Goal: Information Seeking & Learning: Learn about a topic

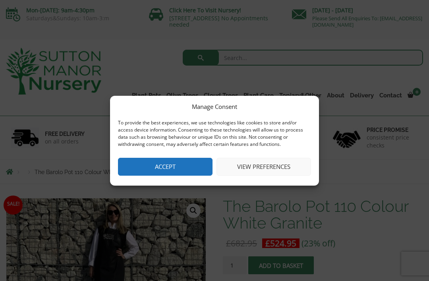
click at [193, 170] on button "Accept" at bounding box center [165, 167] width 95 height 18
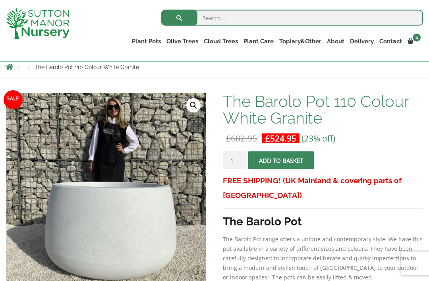
scroll to position [83, 0]
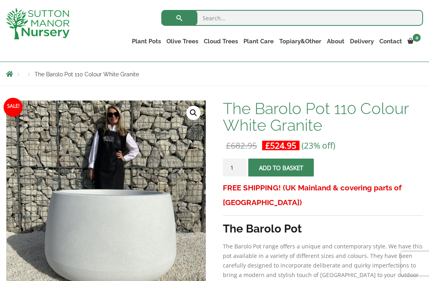
click at [0, 0] on link "The Old Stone Pots" at bounding box center [0, 0] width 0 height 0
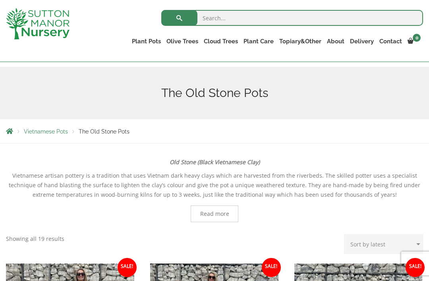
scroll to position [74, 0]
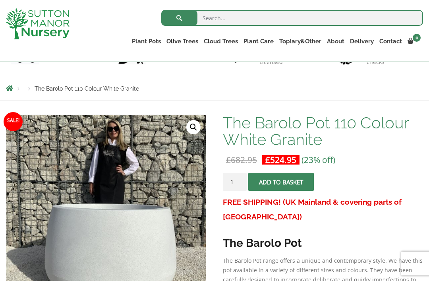
click at [0, 0] on link "Wabi-Sabi" at bounding box center [0, 0] width 0 height 0
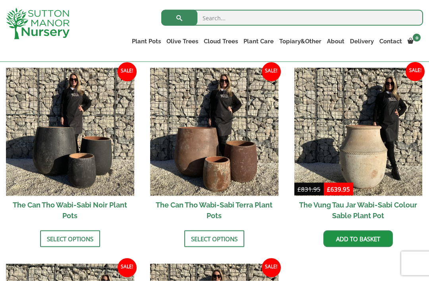
scroll to position [786, 0]
click at [221, 141] on img at bounding box center [214, 132] width 128 height 128
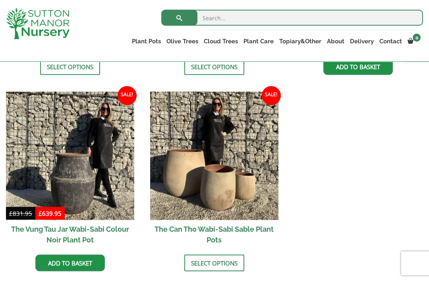
scroll to position [959, 0]
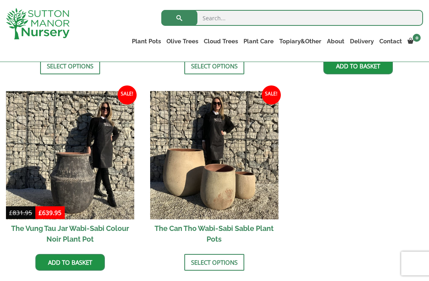
click at [79, 190] on img at bounding box center [70, 155] width 128 height 128
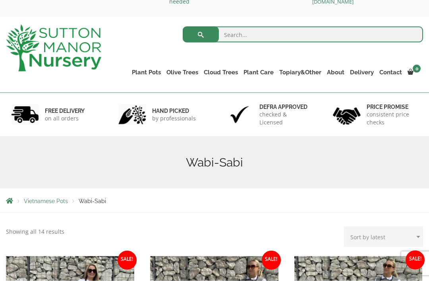
scroll to position [0, 0]
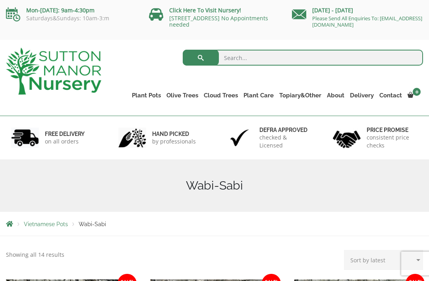
click at [0, 0] on link "Vietnamese Terracotta" at bounding box center [0, 0] width 0 height 0
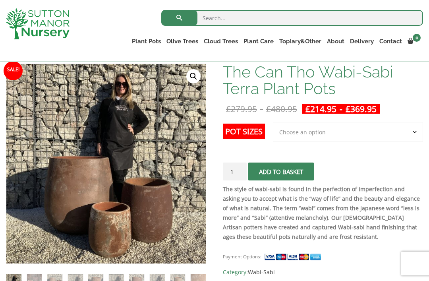
scroll to position [118, 0]
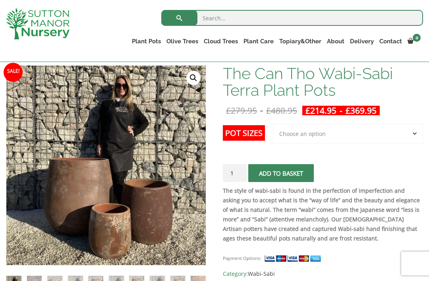
click at [418, 135] on select "Choose an option 3rd to Largest Pot In The Picture 2nd to Largest Pot In The Pi…" at bounding box center [348, 134] width 150 height 20
select select "Largest pot In The Picture"
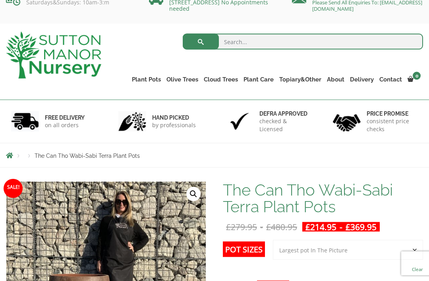
scroll to position [0, 0]
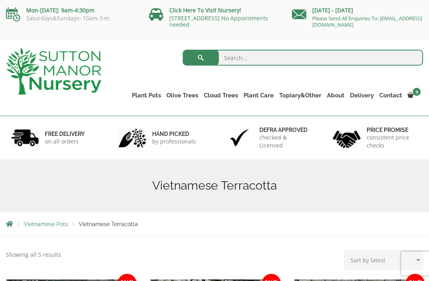
click at [0, 0] on link "The Iron Stone Pots" at bounding box center [0, 0] width 0 height 0
click at [0, 0] on link "Fibre Clay Pots" at bounding box center [0, 0] width 0 height 0
click at [0, 0] on link "Glazed Pots" at bounding box center [0, 0] width 0 height 0
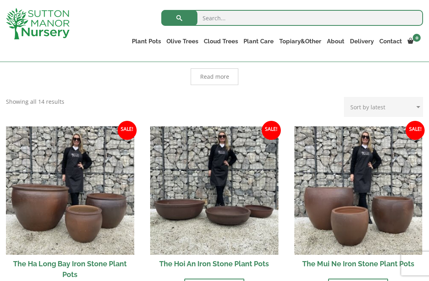
scroll to position [218, 0]
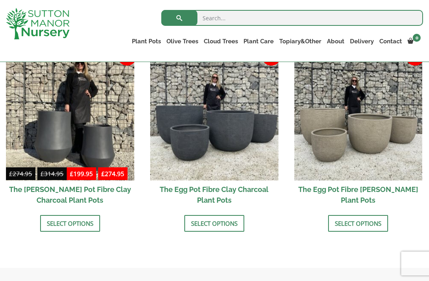
scroll to position [265, 0]
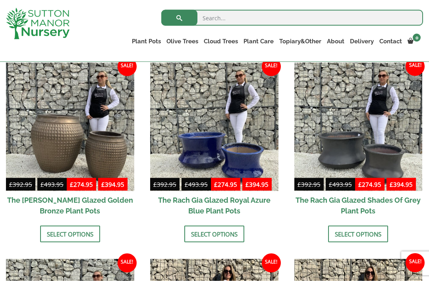
scroll to position [399, 0]
click at [242, 149] on img at bounding box center [214, 126] width 128 height 128
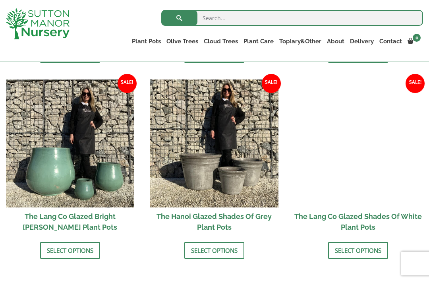
scroll to position [776, 0]
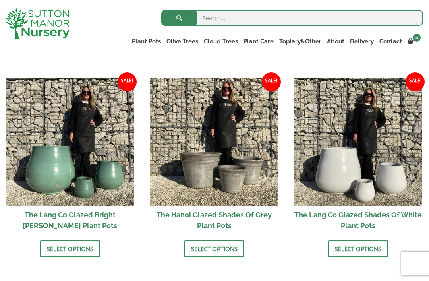
click at [395, 185] on img at bounding box center [358, 142] width 128 height 128
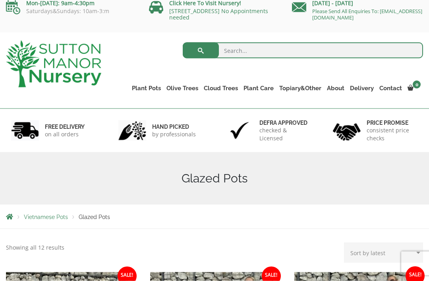
scroll to position [6, 0]
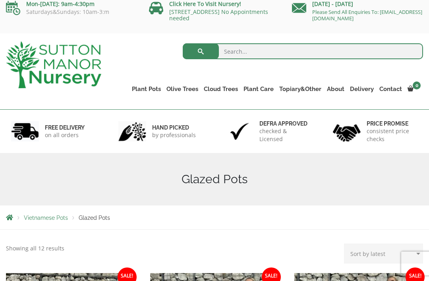
click at [0, 0] on link "Vietnamese Pots" at bounding box center [0, 0] width 0 height 0
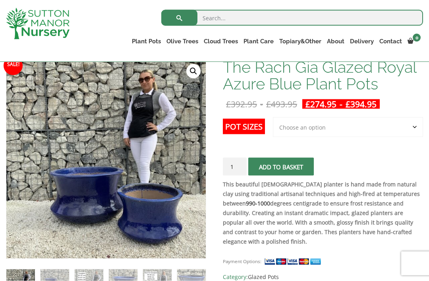
scroll to position [125, 0]
click at [421, 129] on select "Choose an option 2nd to Largest Pot In The Picture Largest pot In The Picture" at bounding box center [348, 127] width 150 height 20
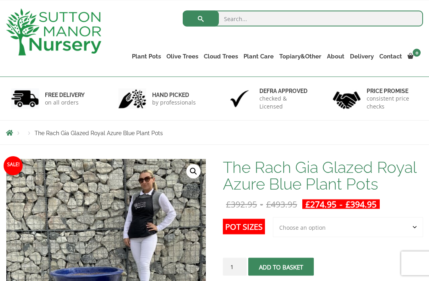
scroll to position [0, 0]
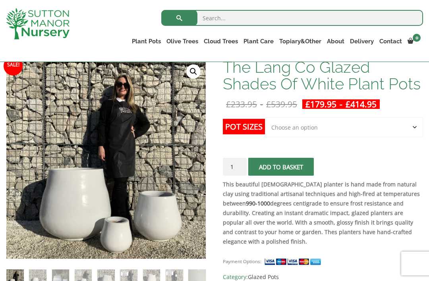
scroll to position [120, 0]
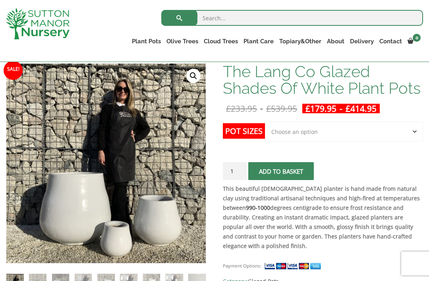
click at [420, 133] on select "Choose an option Click here to buy the 3rd to Largest Pot In The Picture Click …" at bounding box center [344, 132] width 158 height 20
select select "Click here to buy the 2nd to Largest Pot In The Picture"
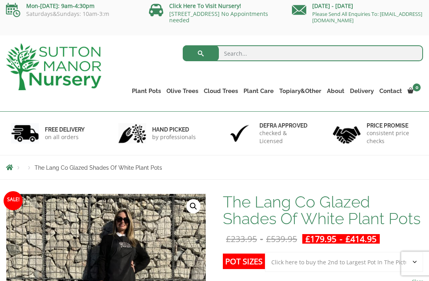
scroll to position [0, 0]
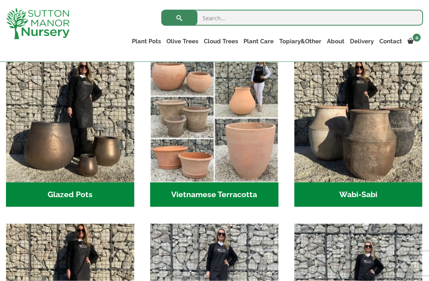
scroll to position [246, 0]
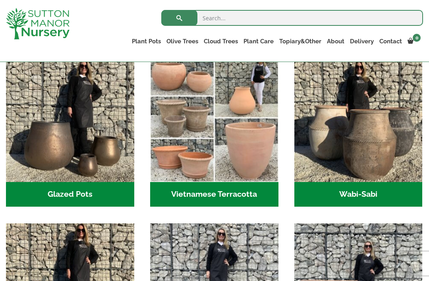
click at [380, 169] on img "Visit product category Wabi-Sabi" at bounding box center [358, 118] width 128 height 128
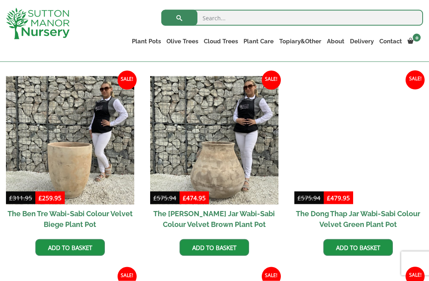
scroll to position [385, 0]
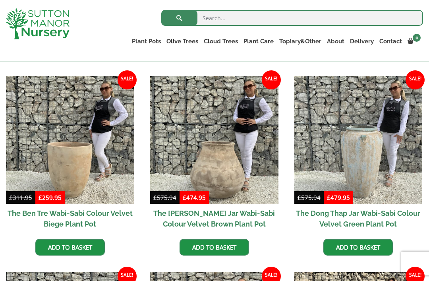
click at [216, 177] on img at bounding box center [214, 140] width 128 height 128
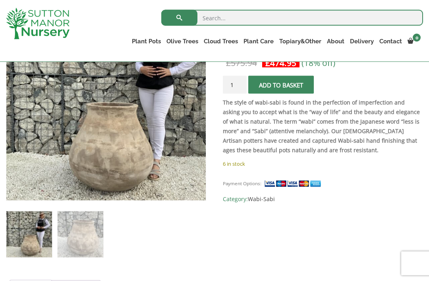
scroll to position [181, 0]
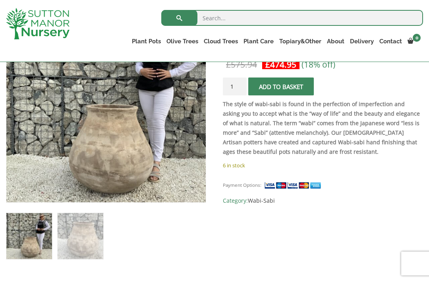
click at [0, 0] on link "Gnarled Olive Trees" at bounding box center [0, 0] width 0 height 0
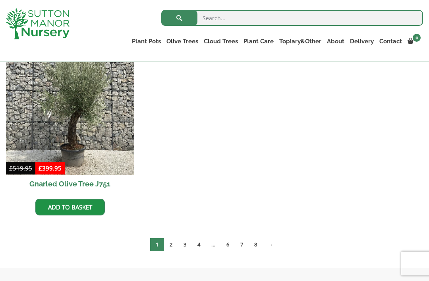
scroll to position [961, 0]
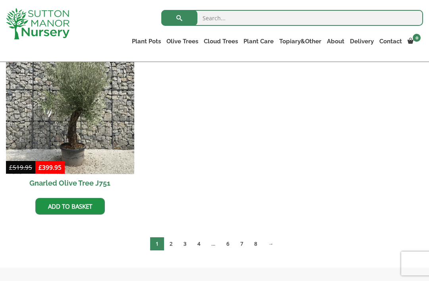
click at [172, 246] on link "2" at bounding box center [171, 243] width 14 height 13
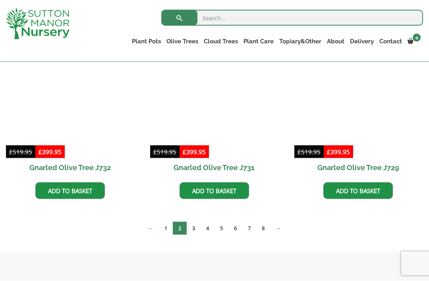
scroll to position [977, 0]
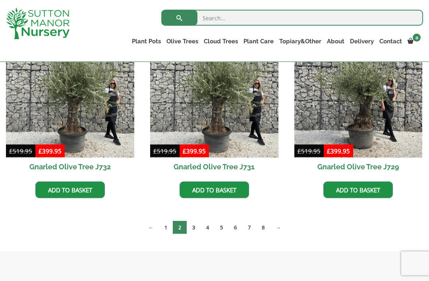
click at [195, 230] on link "3" at bounding box center [194, 227] width 14 height 13
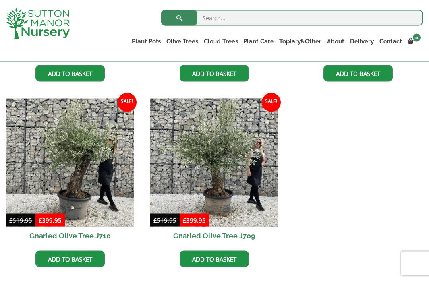
scroll to position [1095, 0]
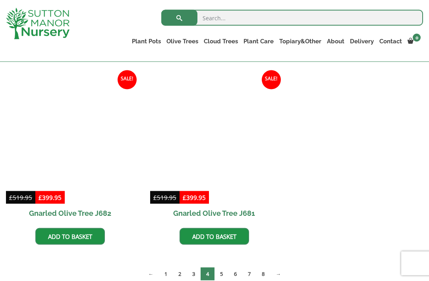
scroll to position [1117, 0]
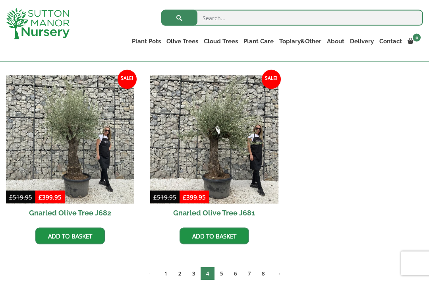
click at [224, 275] on link "5" at bounding box center [222, 273] width 14 height 13
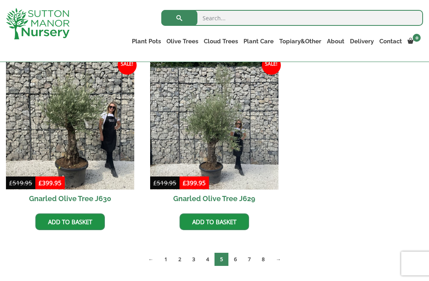
scroll to position [1132, 0]
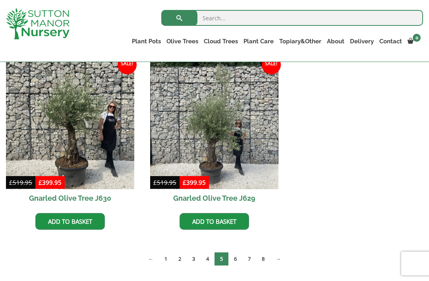
click at [237, 259] on link "6" at bounding box center [235, 258] width 14 height 13
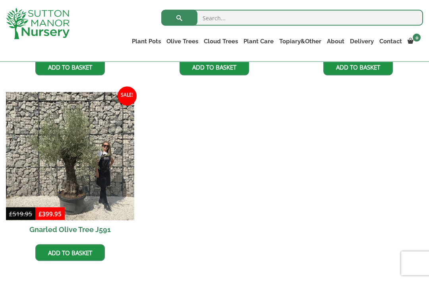
scroll to position [1324, 0]
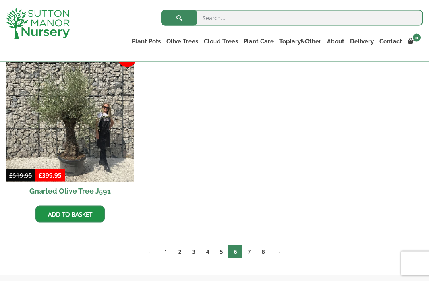
click at [253, 253] on link "7" at bounding box center [249, 251] width 14 height 13
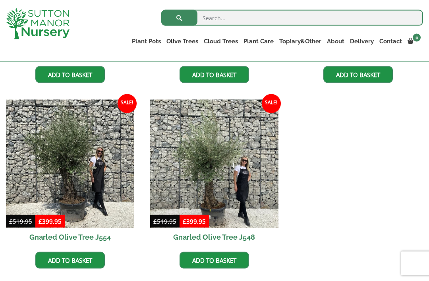
scroll to position [1284, 0]
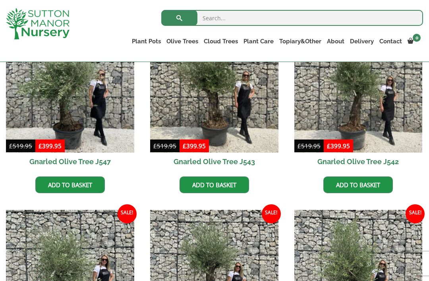
scroll to position [240, 0]
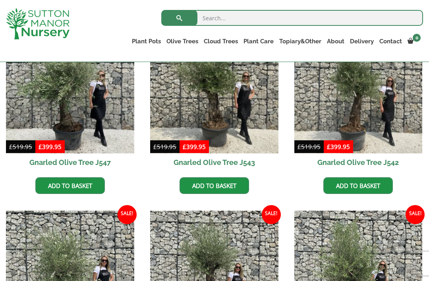
click at [0, 0] on link "Gnarled Multi Stem Olives" at bounding box center [0, 0] width 0 height 0
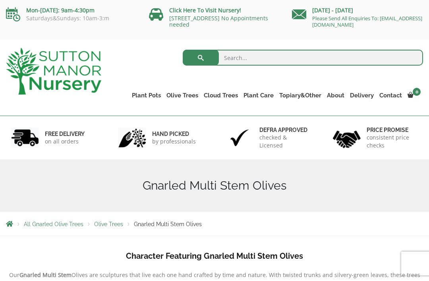
click at [0, 0] on link "Laurus Nobilis Bay Trees" at bounding box center [0, 0] width 0 height 0
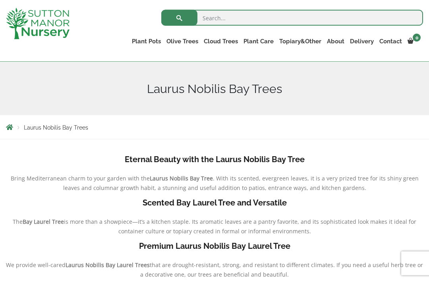
scroll to position [83, 0]
click at [0, 0] on link "Red Robins" at bounding box center [0, 0] width 0 height 0
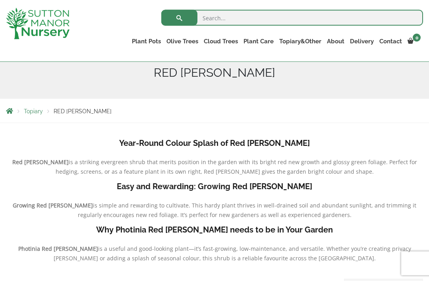
scroll to position [95, 0]
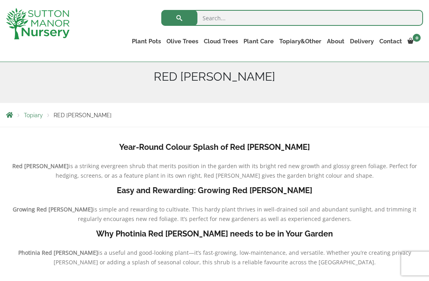
click at [0, 0] on link "Acers" at bounding box center [0, 0] width 0 height 0
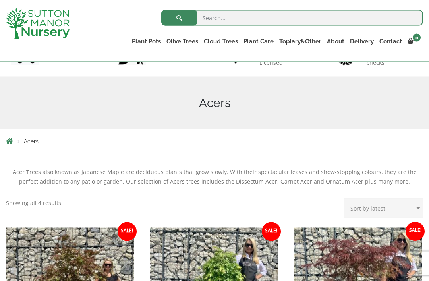
scroll to position [69, 0]
click at [0, 0] on link "Palm Trees" at bounding box center [0, 0] width 0 height 0
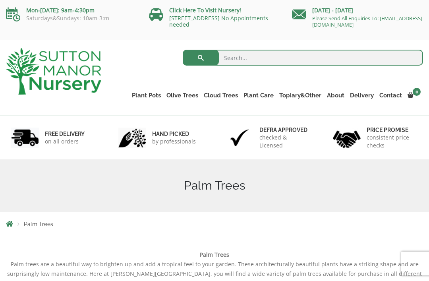
click at [0, 0] on link "Soil" at bounding box center [0, 0] width 0 height 0
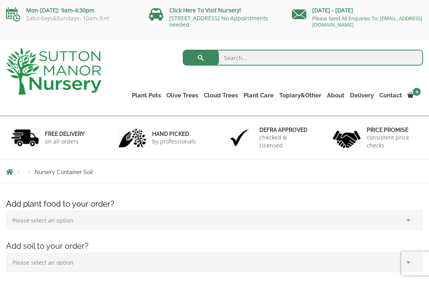
click at [0, 0] on link "Fleeces" at bounding box center [0, 0] width 0 height 0
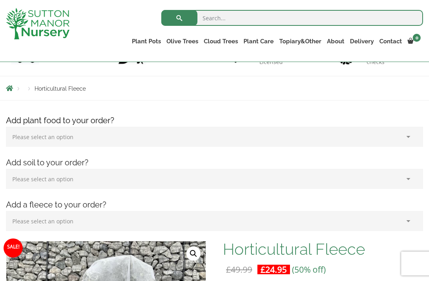
scroll to position [72, 0]
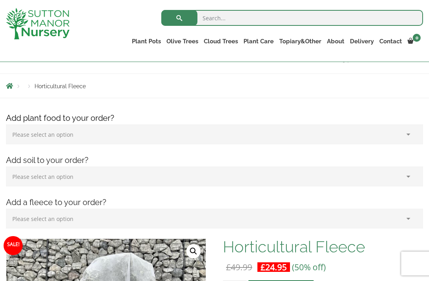
click at [0, 0] on link "Potting Service" at bounding box center [0, 0] width 0 height 0
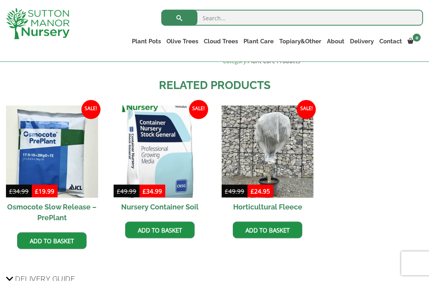
scroll to position [510, 0]
click at [403, 149] on ul "Sale! £ 34.99 Original price was: £34.99. £ 19.99 Current price is: £19.99. (43…" at bounding box center [214, 185] width 417 height 160
click at [0, 0] on link "Plant Food" at bounding box center [0, 0] width 0 height 0
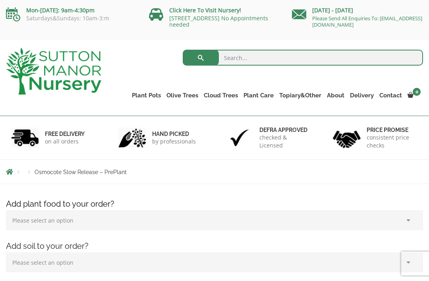
click at [0, 0] on link "Ilex Crenata Cloud Trees" at bounding box center [0, 0] width 0 height 0
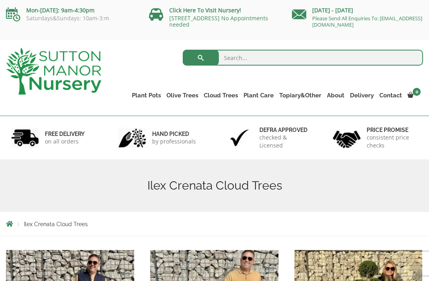
click at [362, 95] on link "Delivery" at bounding box center [361, 95] width 29 height 11
